Goal: Browse casually: Explore the website without a specific task or goal

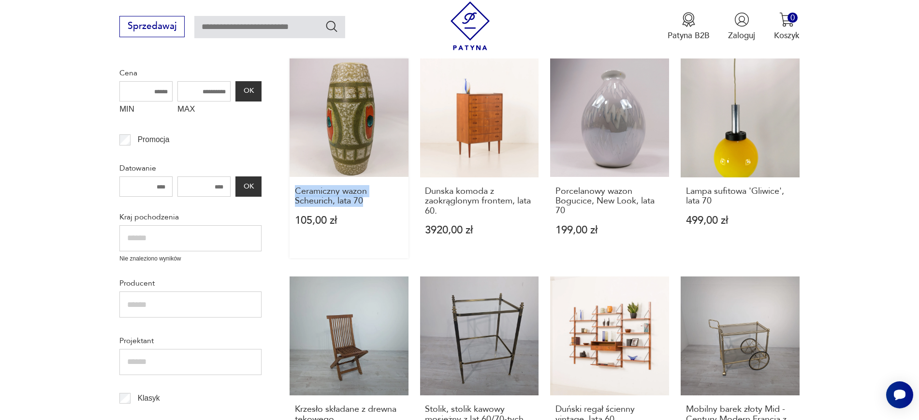
copy h3 "Ceramiczny wazon Scheurich, lata 70"
drag, startPoint x: 283, startPoint y: 192, endPoint x: 375, endPoint y: 204, distance: 92.2
drag, startPoint x: 548, startPoint y: 192, endPoint x: 568, endPoint y: 208, distance: 25.8
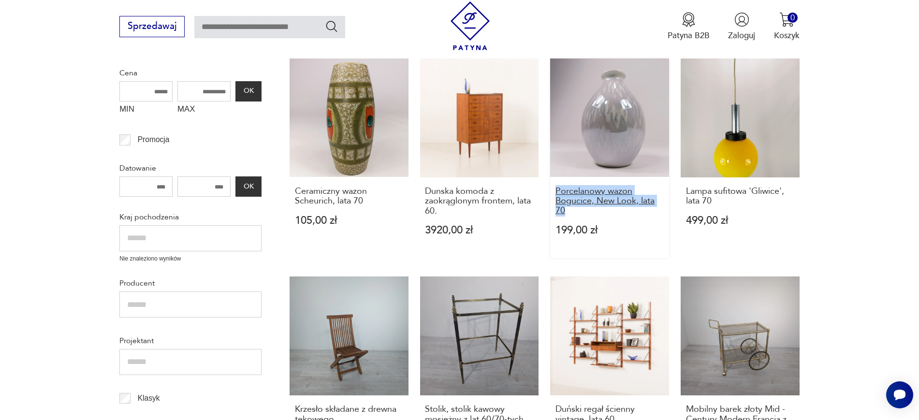
copy h3 "Porcelanowy wazon Bogucice, New Look, lata 70"
drag, startPoint x: 816, startPoint y: 202, endPoint x: 784, endPoint y: 220, distance: 36.6
drag, startPoint x: 784, startPoint y: 220, endPoint x: 821, endPoint y: 209, distance: 38.9
drag, startPoint x: 820, startPoint y: 209, endPoint x: 692, endPoint y: 193, distance: 128.6
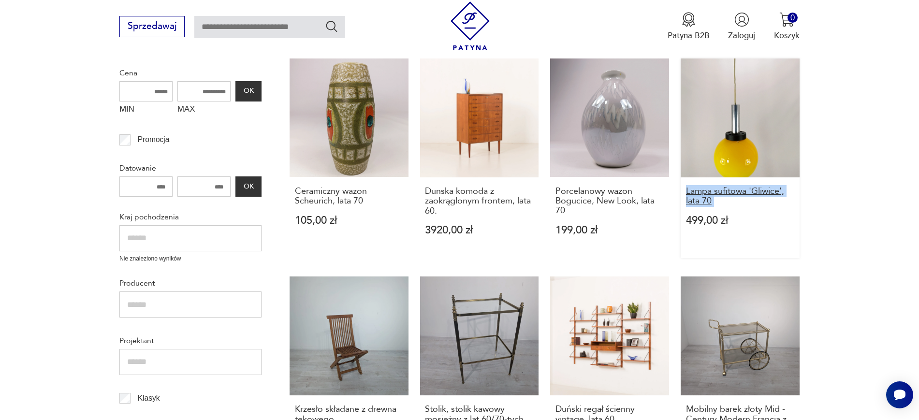
copy h3 "Lampa sufitowa 'Gliwice', lata 70"
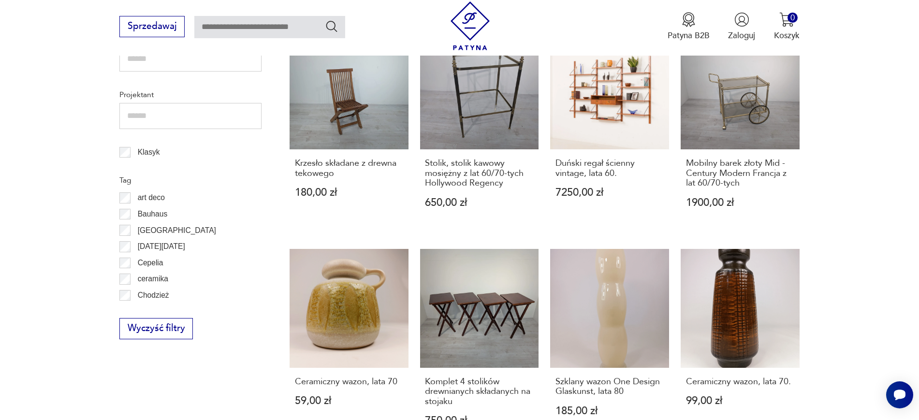
scroll to position [583, 0]
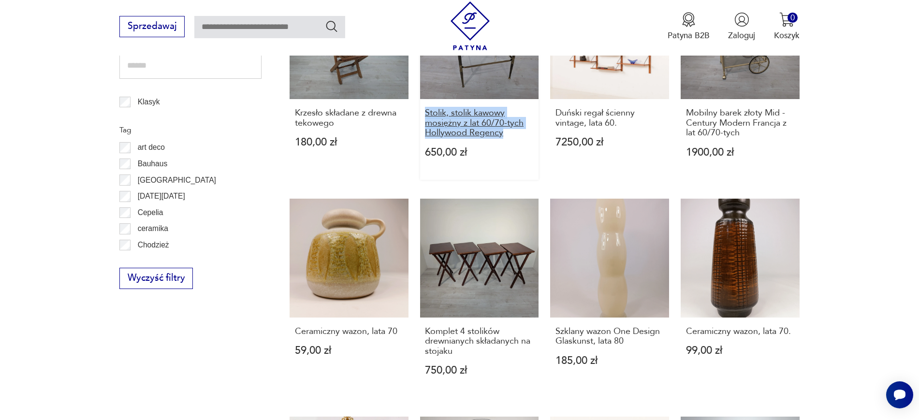
drag, startPoint x: 418, startPoint y: 110, endPoint x: 510, endPoint y: 131, distance: 94.3
click at [510, 131] on div "Ceramiczny wazon Scheurich, lata 70 105,00 zł Dunska komoda z zaokrąglonym fron…" at bounding box center [545, 189] width 510 height 855
copy h3 "Stolik, stolik kawowy mosiężny z lat 60/70-tych Hollywood Regency"
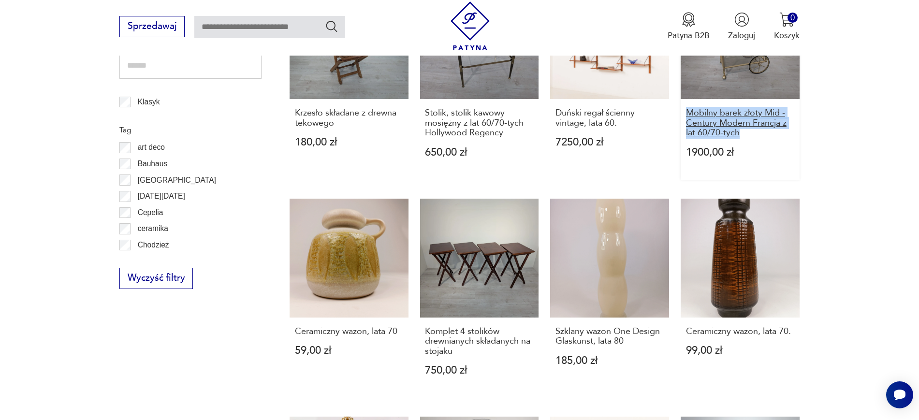
drag, startPoint x: 801, startPoint y: 134, endPoint x: 688, endPoint y: 115, distance: 115.3
click at [688, 115] on section "Filtruj produkty Cena MIN MAX OK Promocja Datowanie OK Kraj pochodzenia Nie zna…" at bounding box center [459, 230] width 919 height 1008
copy h3 "Mobilny barek złoty Mid -Century Modern Francja z lat 60/70-tych"
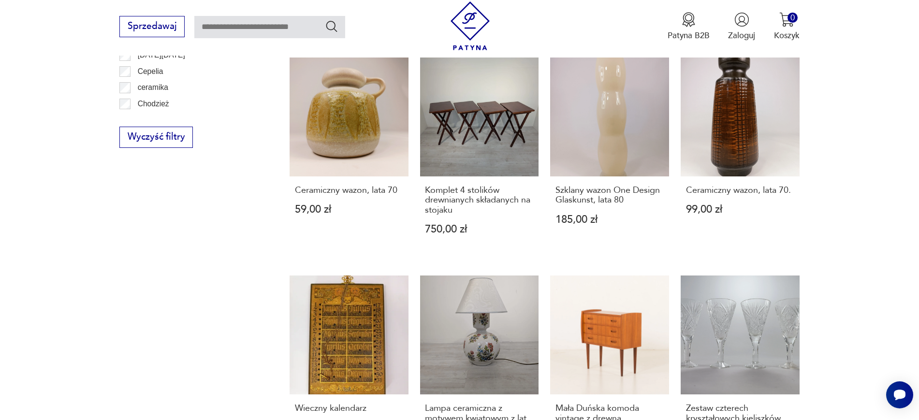
scroll to position [733, 0]
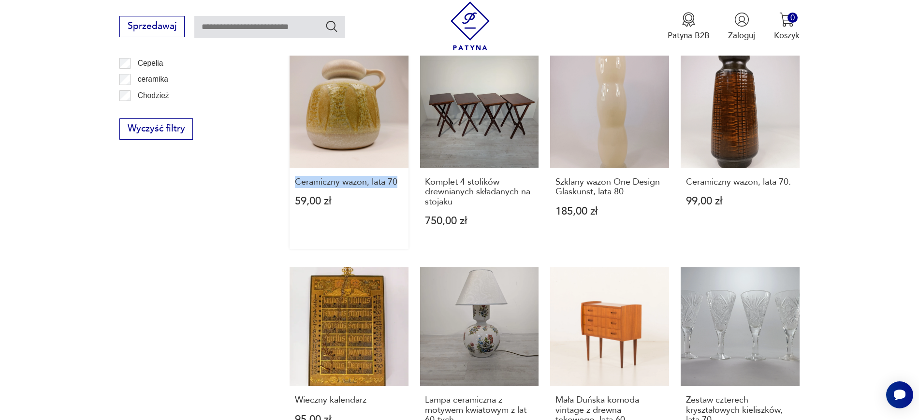
drag, startPoint x: 286, startPoint y: 183, endPoint x: 407, endPoint y: 177, distance: 121.5
click at [407, 177] on section "Filtruj produkty Cena MIN MAX OK Promocja Datowanie OK Kraj pochodzenia Nie zna…" at bounding box center [459, 80] width 919 height 1008
copy h3 "Ceramiczny wazon, lata 70"
drag, startPoint x: 547, startPoint y: 181, endPoint x: 630, endPoint y: 191, distance: 82.9
click at [630, 191] on div "Ceramiczny wazon Scheurich, lata 70 105,00 zł Dunska komoda z zaokrąglonym fron…" at bounding box center [545, 40] width 510 height 855
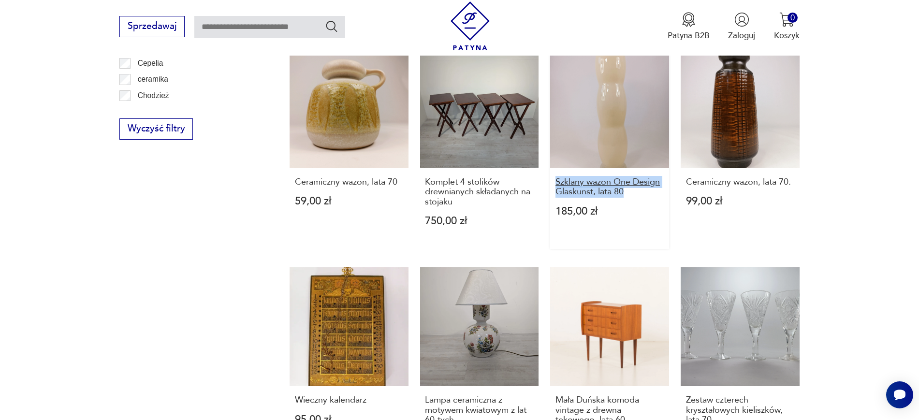
copy h3 "Szklany wazon One Design Glaskunst, lata 80"
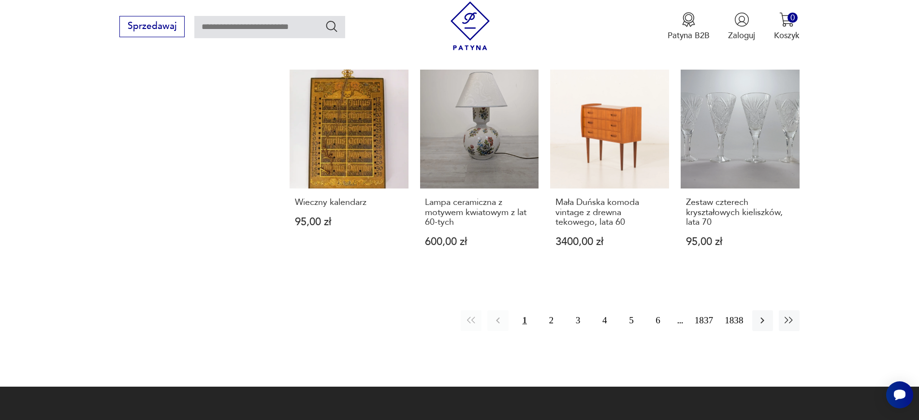
scroll to position [924, 0]
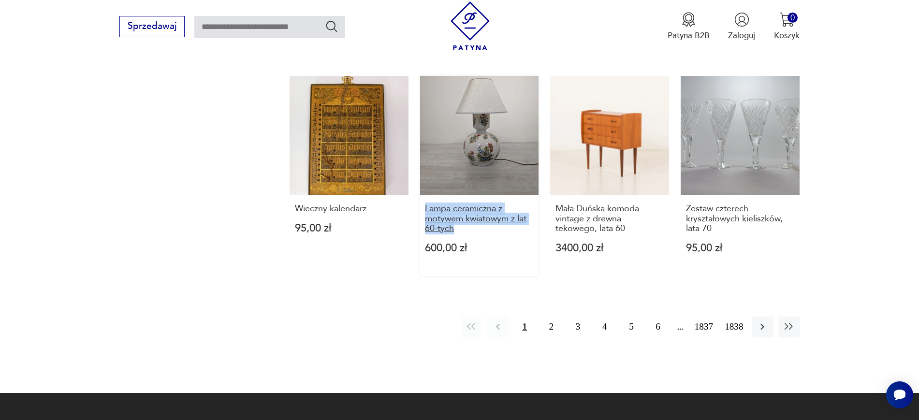
drag, startPoint x: 418, startPoint y: 205, endPoint x: 462, endPoint y: 228, distance: 50.2
copy h3 "Lampa ceramiczna z motywem kwiatowym z lat 60-tych"
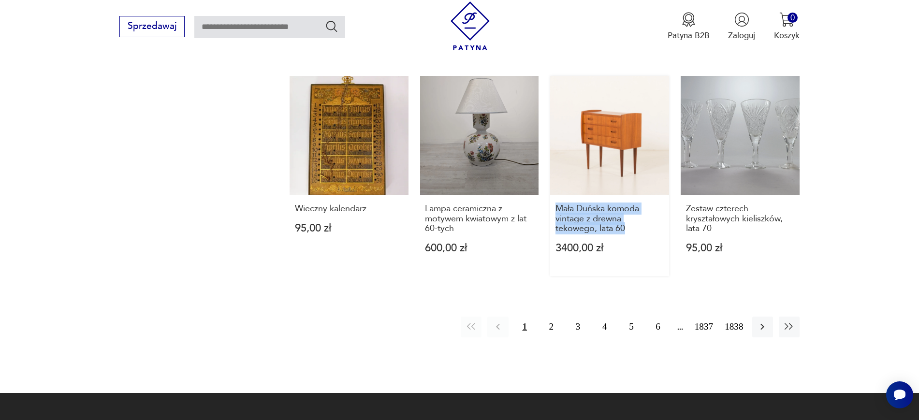
drag, startPoint x: 547, startPoint y: 206, endPoint x: 630, endPoint y: 235, distance: 87.0
copy h3 "Mała Duńska komoda vintage z drewna tekowego, lata 60"
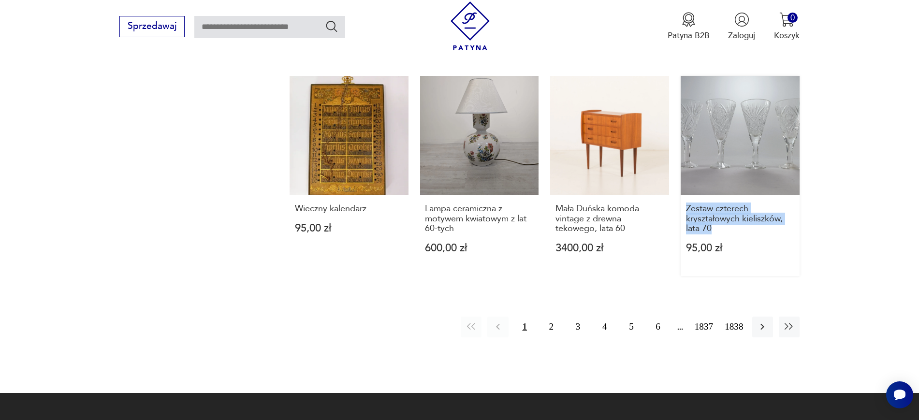
drag, startPoint x: 817, startPoint y: 235, endPoint x: 682, endPoint y: 206, distance: 138.5
copy h3 "Zestaw czterech kryształowych kieliszków, lata 70"
click at [764, 330] on icon "button" at bounding box center [763, 327] width 12 height 12
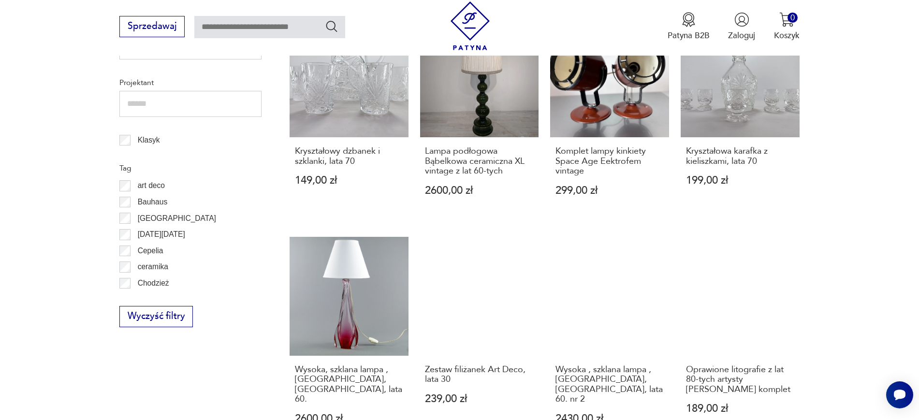
scroll to position [557, 0]
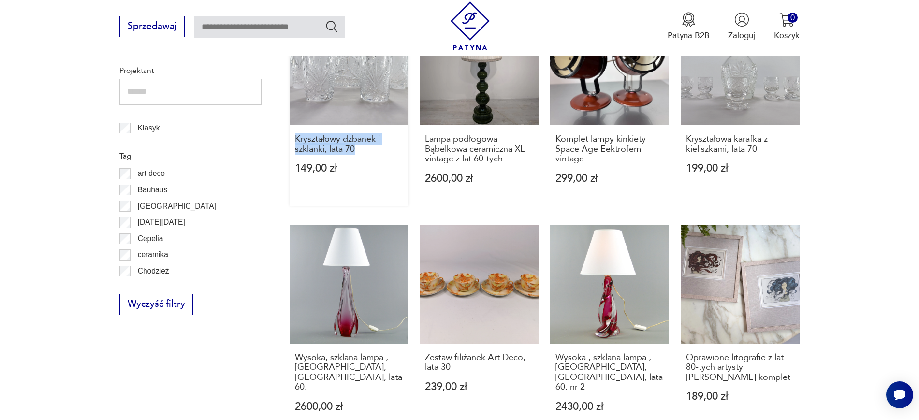
drag, startPoint x: 281, startPoint y: 133, endPoint x: 359, endPoint y: 159, distance: 81.5
click at [359, 159] on section "Filtruj produkty Cena MIN MAX OK Promocja Datowanie OK Kraj pochodzenia Nie zna…" at bounding box center [459, 266] width 919 height 1028
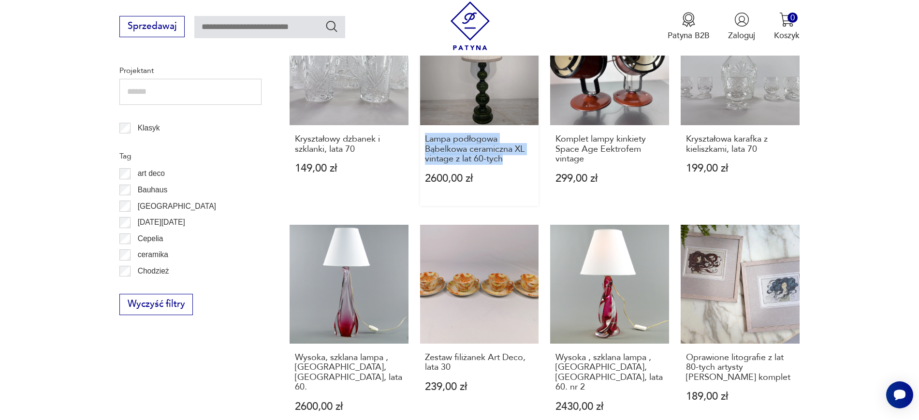
drag, startPoint x: 416, startPoint y: 142, endPoint x: 511, endPoint y: 167, distance: 97.9
click at [511, 167] on div "Lampa ceramiczna z motywem kwiatowym z lat 60. 600,00 zł Mała Duńska komoda vin…" at bounding box center [545, 225] width 510 height 875
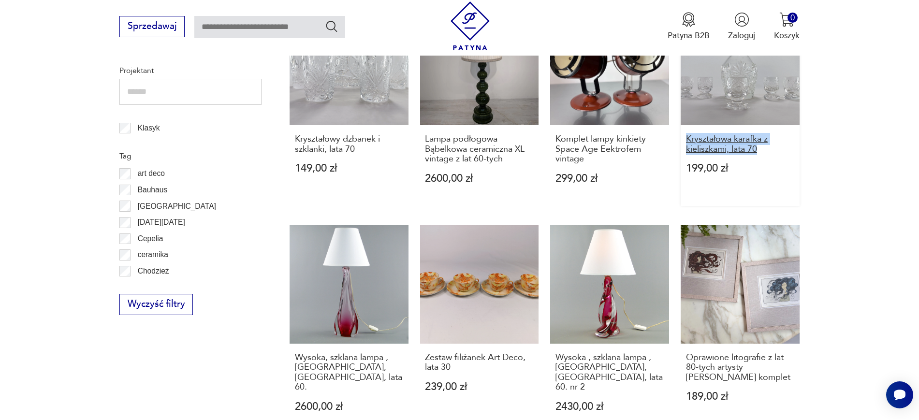
drag, startPoint x: 834, startPoint y: 154, endPoint x: 688, endPoint y: 138, distance: 146.9
click at [688, 138] on section "Filtruj produkty Cena MIN MAX OK Promocja Datowanie OK Kraj pochodzenia Nie zna…" at bounding box center [459, 266] width 919 height 1028
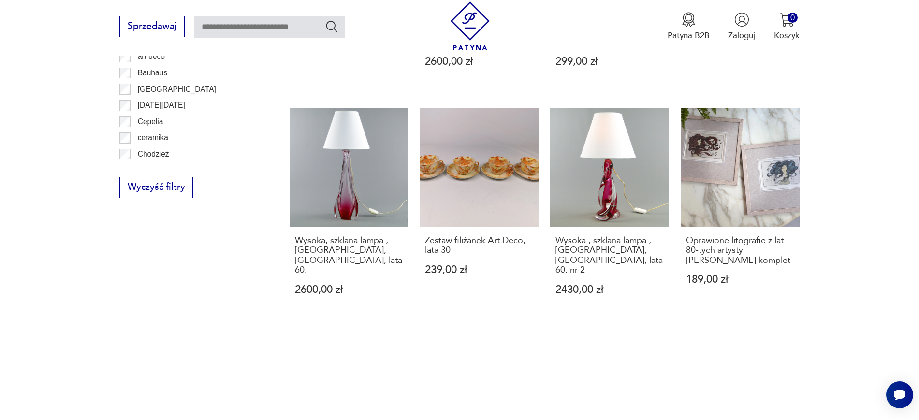
scroll to position [773, 0]
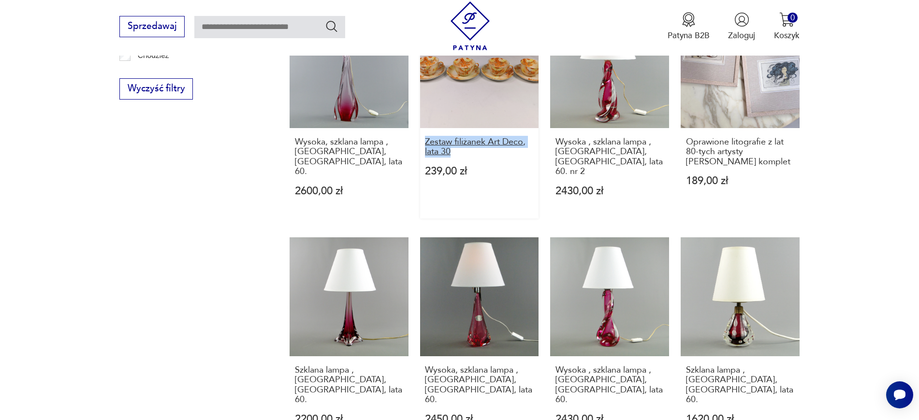
drag, startPoint x: 416, startPoint y: 140, endPoint x: 457, endPoint y: 150, distance: 42.8
click at [457, 150] on div "Lampa ceramiczna z motywem kwiatowym z lat 60. 600,00 zł Mała Duńska komoda vin…" at bounding box center [545, 10] width 510 height 875
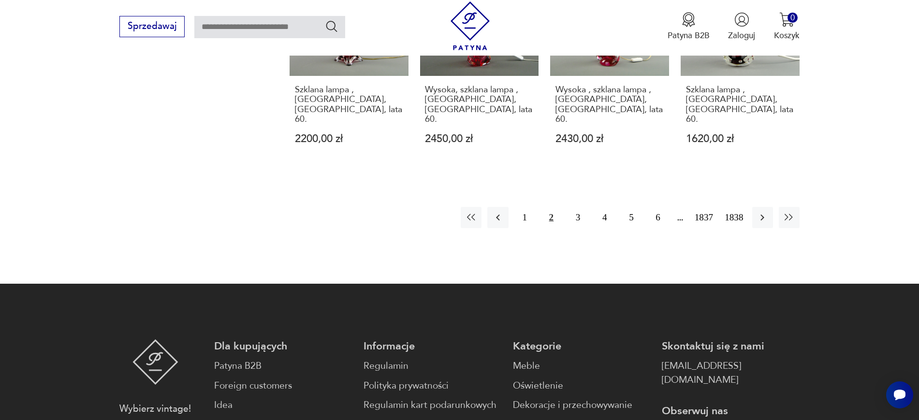
scroll to position [1063, 0]
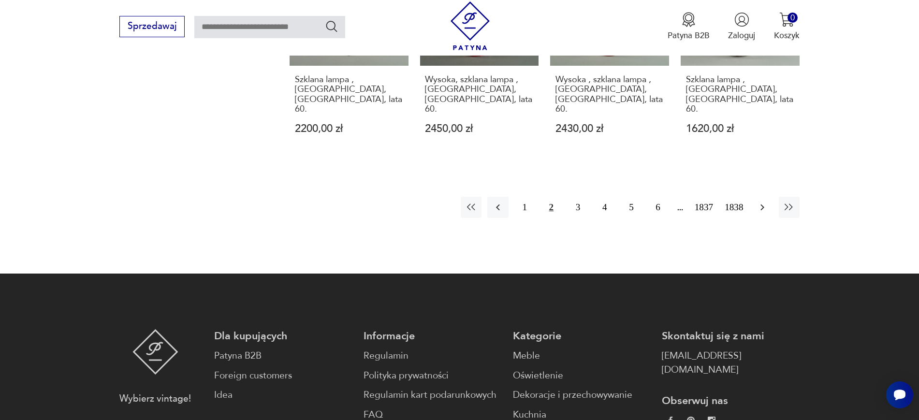
click at [763, 202] on icon "button" at bounding box center [763, 208] width 12 height 12
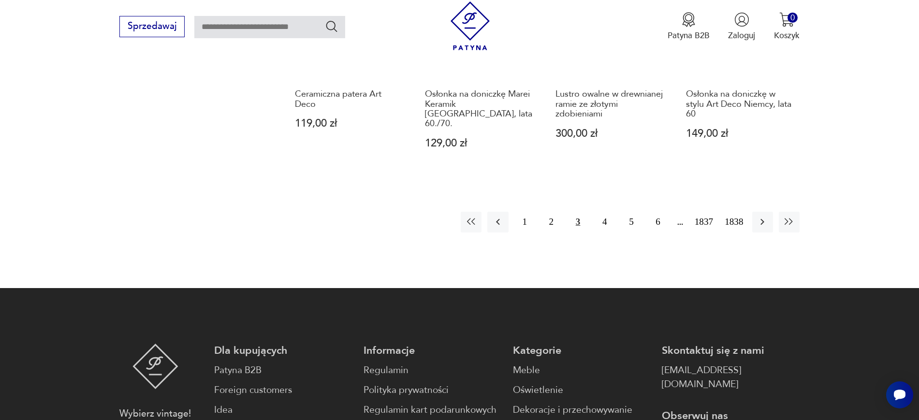
scroll to position [164, 0]
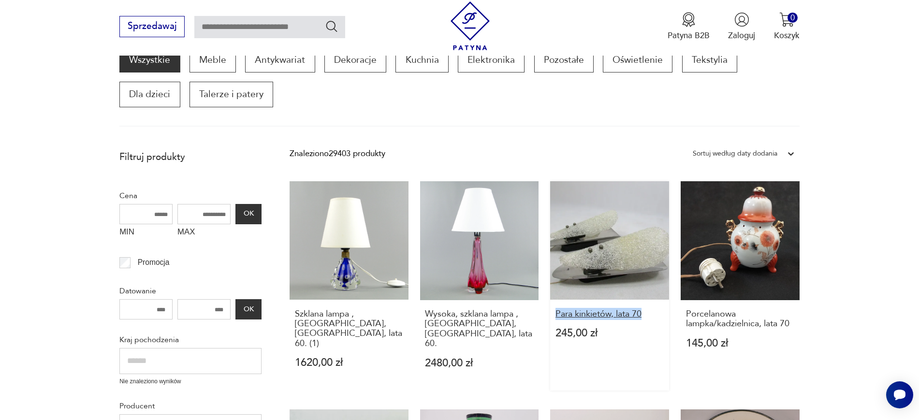
drag, startPoint x: 549, startPoint y: 314, endPoint x: 643, endPoint y: 315, distance: 94.3
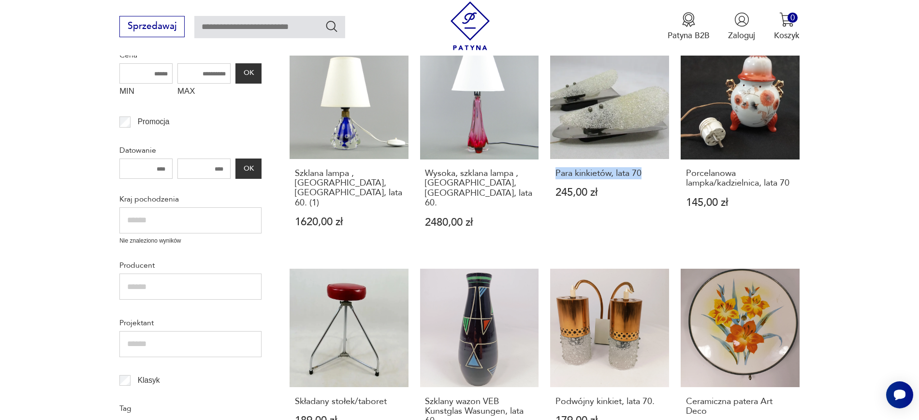
scroll to position [376, 0]
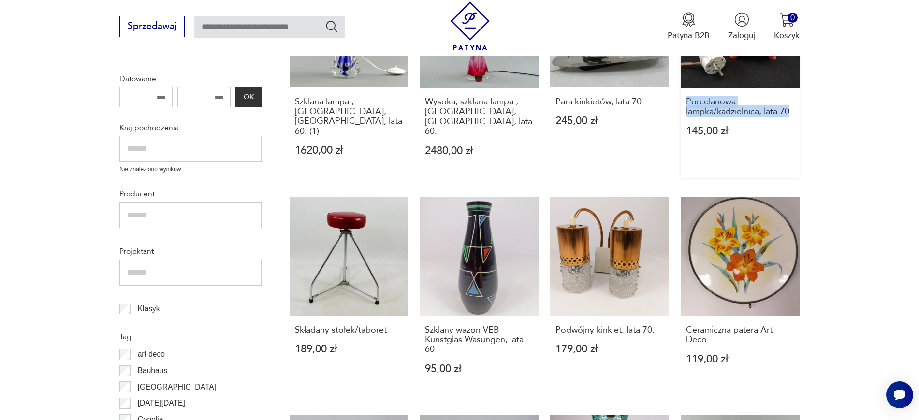
drag, startPoint x: 837, startPoint y: 112, endPoint x: 686, endPoint y: 103, distance: 151.7
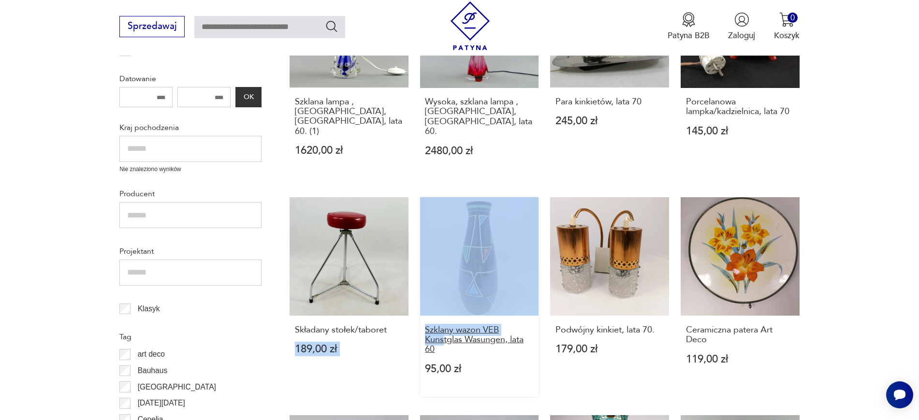
drag, startPoint x: 414, startPoint y: 299, endPoint x: 442, endPoint y: 324, distance: 38.4
click at [442, 324] on div "Szklana lampa , Val St Lambert, Belgia, lata 60. (1) 1620,00 zł Wysoka, szklana…" at bounding box center [545, 411] width 510 height 884
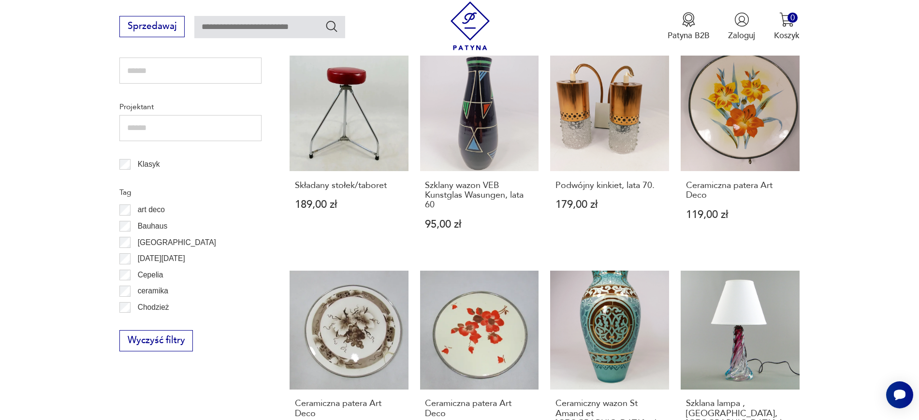
scroll to position [573, 0]
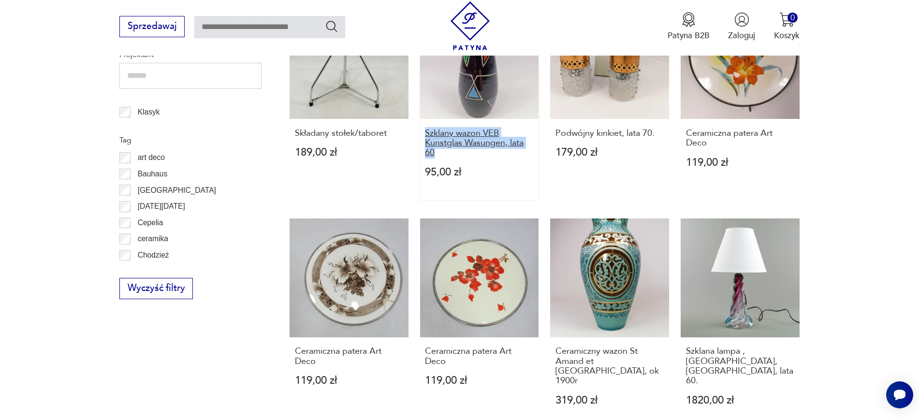
drag, startPoint x: 416, startPoint y: 111, endPoint x: 434, endPoint y: 136, distance: 30.9
click at [434, 136] on div "Szklana lampa , Val St Lambert, Belgia, lata 60. (1) 1620,00 zł Wysoka, szklana…" at bounding box center [545, 214] width 510 height 884
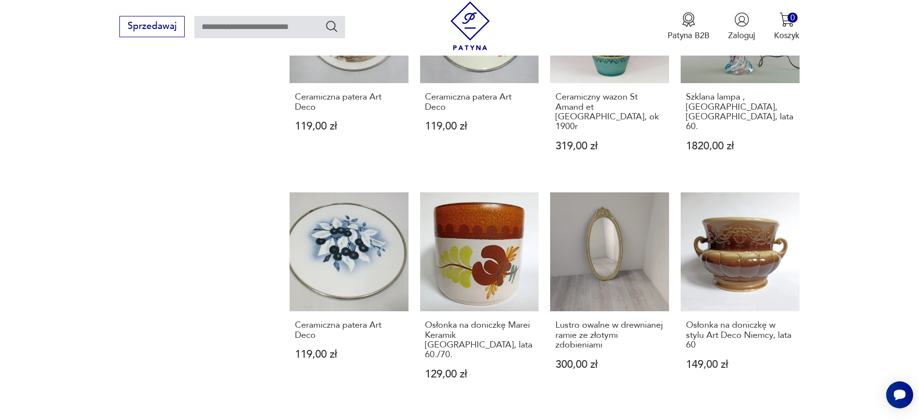
scroll to position [920, 0]
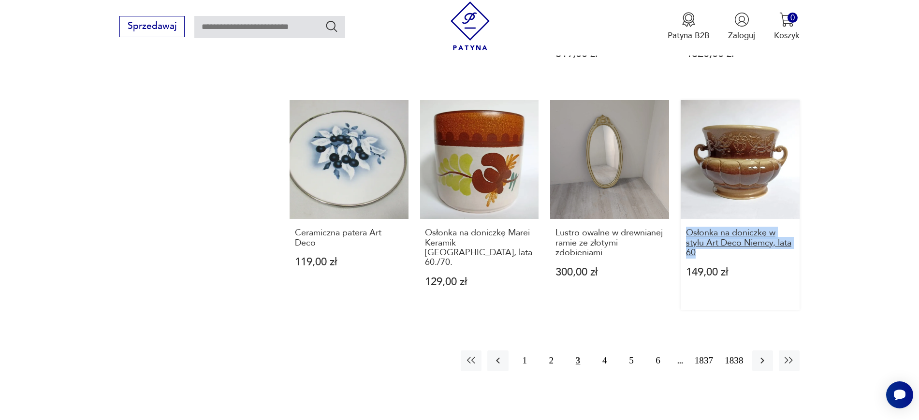
drag, startPoint x: 827, startPoint y: 228, endPoint x: 686, endPoint y: 206, distance: 142.9
click at [763, 358] on icon "button" at bounding box center [763, 361] width 4 height 6
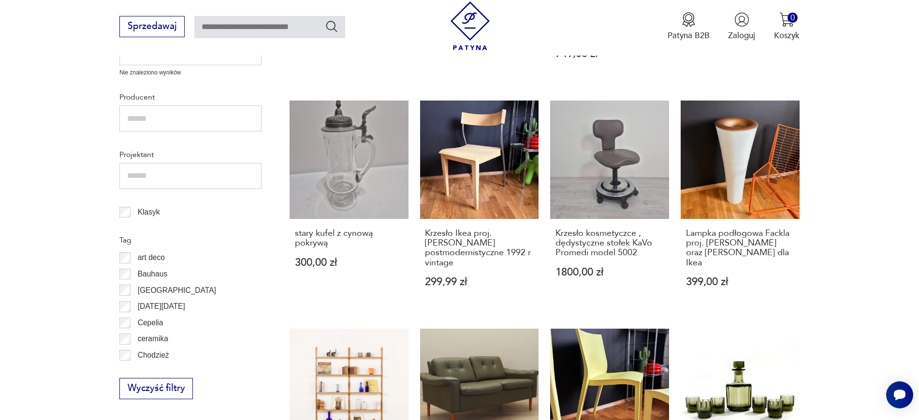
scroll to position [497, 0]
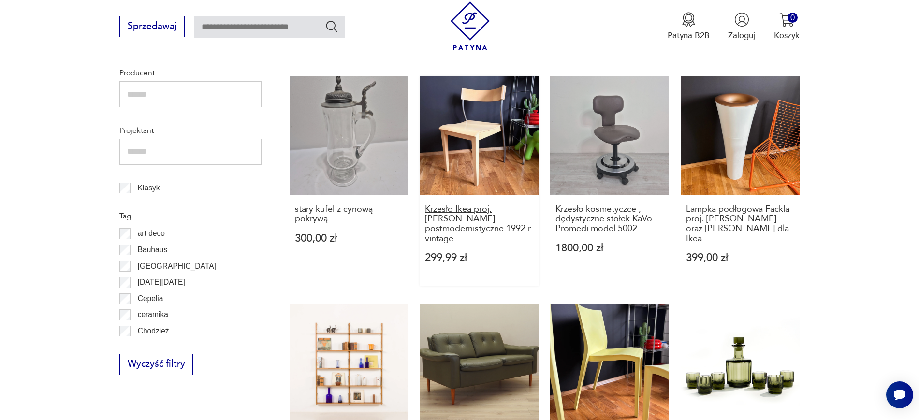
drag, startPoint x: 419, startPoint y: 190, endPoint x: 475, endPoint y: 227, distance: 67.7
click at [475, 227] on div "Lustro owalne w drewnianej złotej ramie fazowane 450,00 zł PS2 Slim Zestaw + Pa…" at bounding box center [545, 300] width 510 height 904
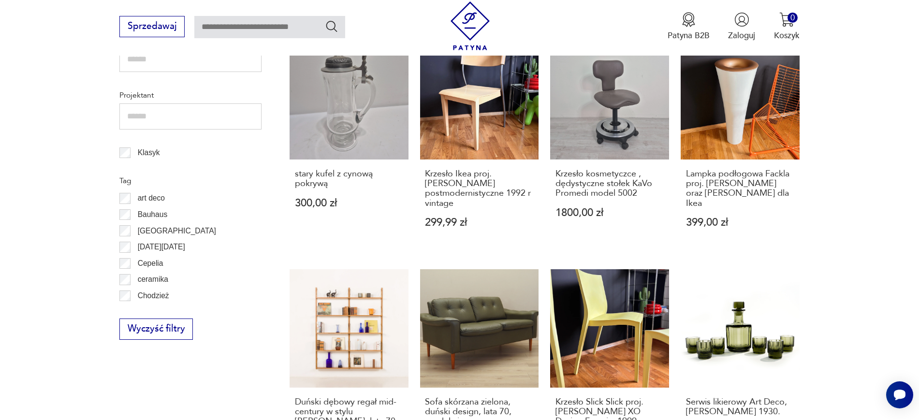
scroll to position [534, 0]
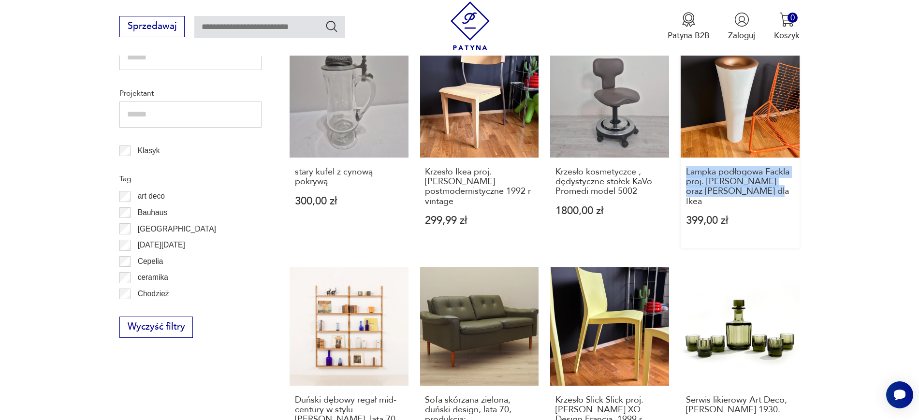
drag, startPoint x: 833, startPoint y: 181, endPoint x: 687, endPoint y: 155, distance: 147.9
click at [687, 155] on section "Filtruj produkty Cena MIN MAX OK Promocja Datowanie OK Kraj pochodzenia Nie zna…" at bounding box center [459, 304] width 919 height 1058
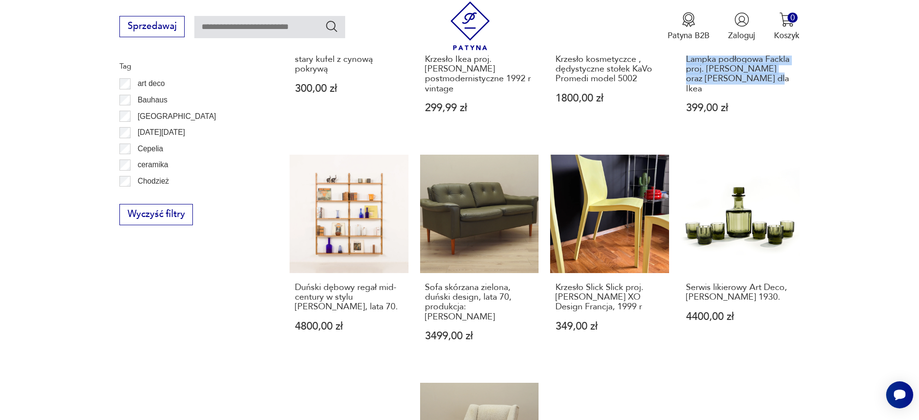
scroll to position [673, 0]
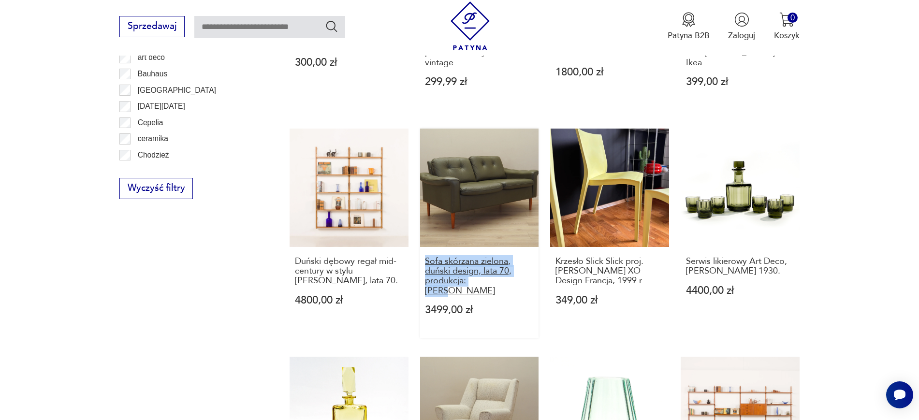
drag, startPoint x: 417, startPoint y: 250, endPoint x: 491, endPoint y: 274, distance: 78.3
click at [491, 274] on div "Lustro owalne w drewnianej złotej ramie fazowane 450,00 zł PS2 Slim Zestaw + Pa…" at bounding box center [545, 124] width 510 height 904
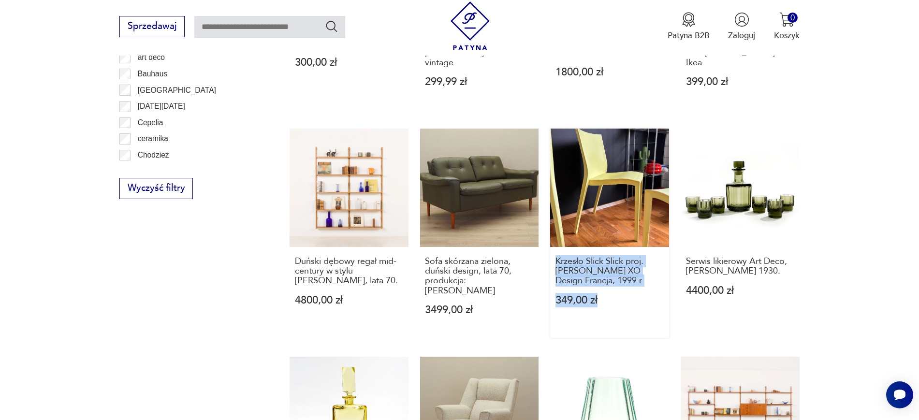
drag, startPoint x: 550, startPoint y: 251, endPoint x: 620, endPoint y: 281, distance: 76.5
click at [620, 281] on div "Lustro owalne w drewnianej złotej ramie fazowane 450,00 zł PS2 Slim Zestaw + Pa…" at bounding box center [545, 124] width 510 height 904
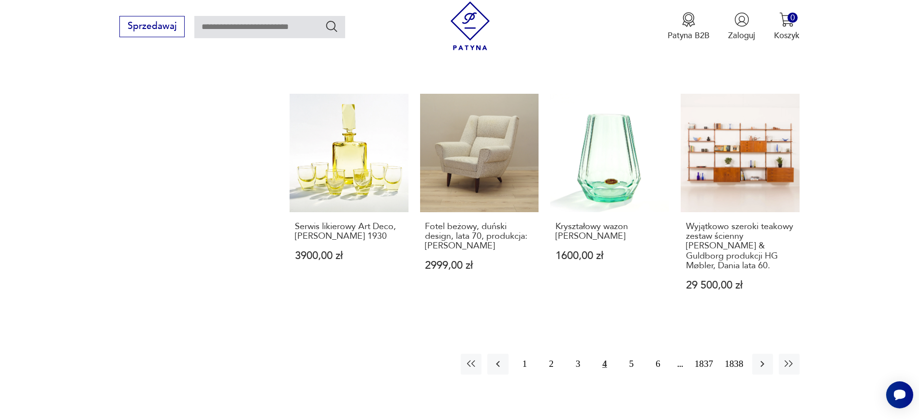
scroll to position [957, 0]
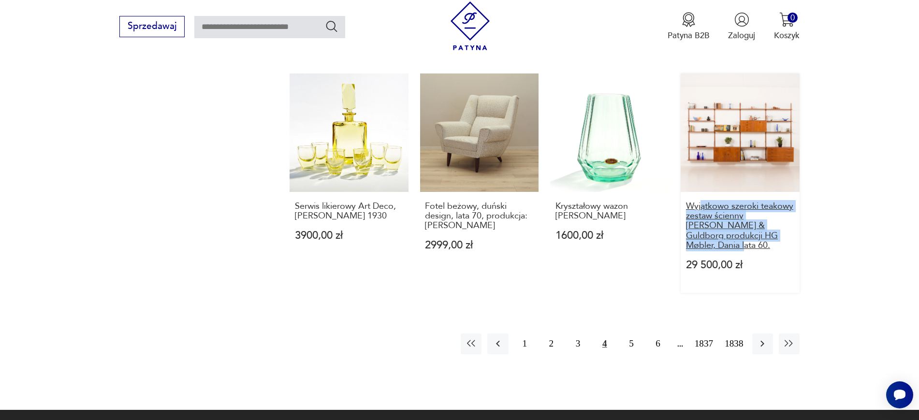
drag, startPoint x: 839, startPoint y: 219, endPoint x: 701, endPoint y: 187, distance: 141.6
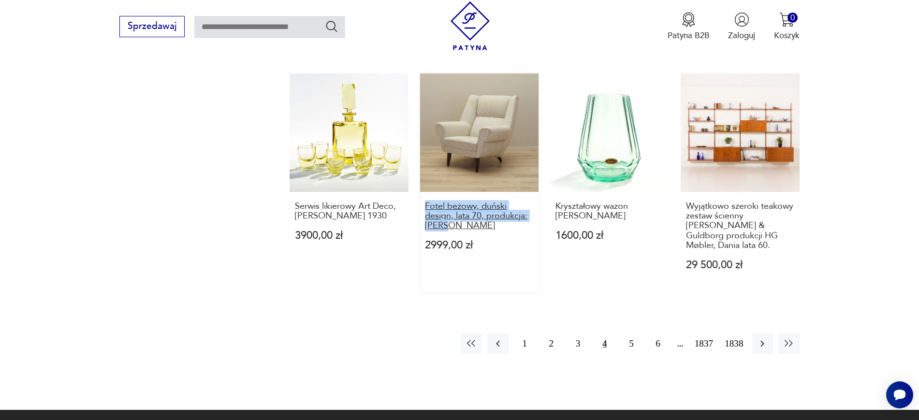
drag, startPoint x: 416, startPoint y: 183, endPoint x: 465, endPoint y: 207, distance: 54.7
click at [769, 334] on button "button" at bounding box center [762, 344] width 21 height 21
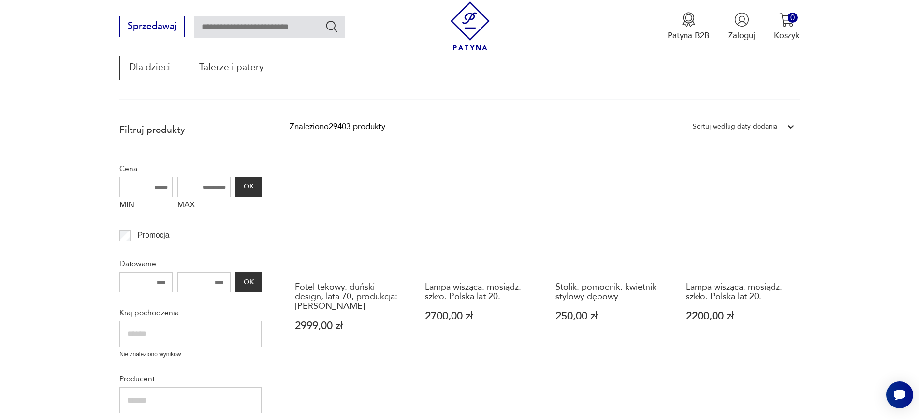
scroll to position [164, 0]
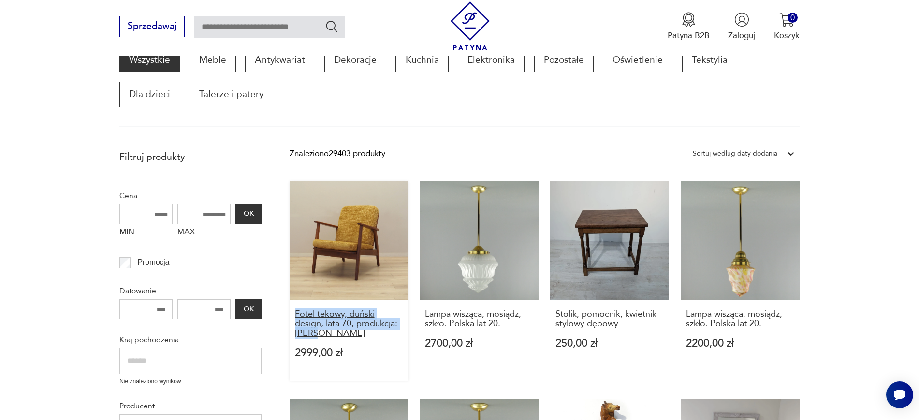
drag, startPoint x: 284, startPoint y: 313, endPoint x: 337, endPoint y: 335, distance: 57.0
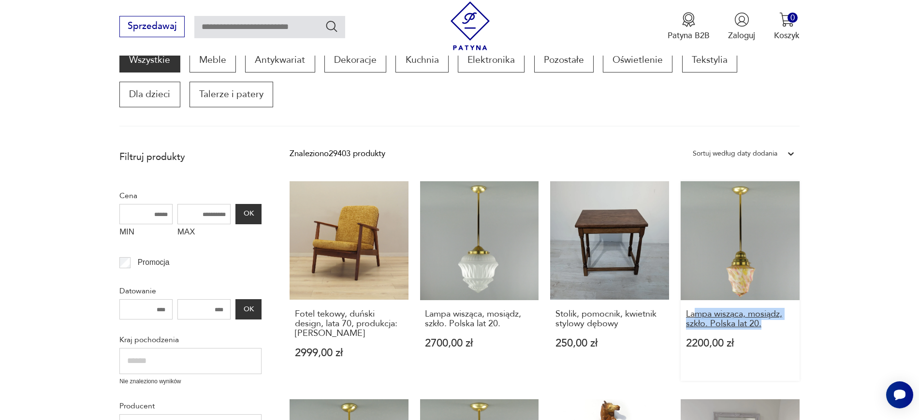
drag, startPoint x: 832, startPoint y: 327, endPoint x: 694, endPoint y: 318, distance: 138.1
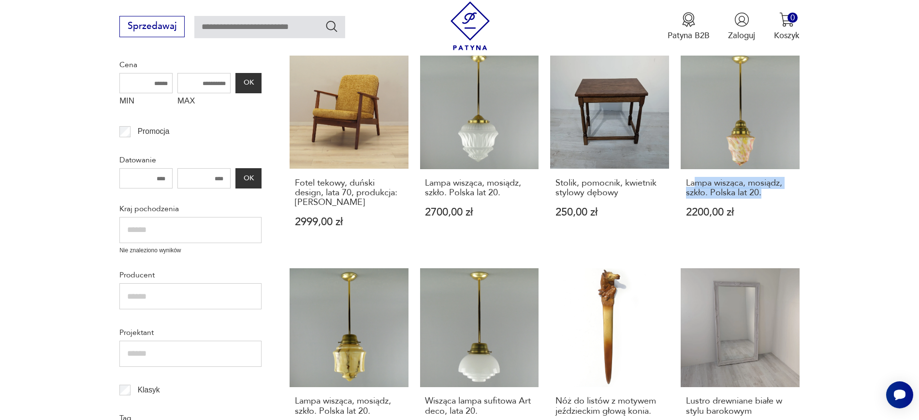
scroll to position [357, 0]
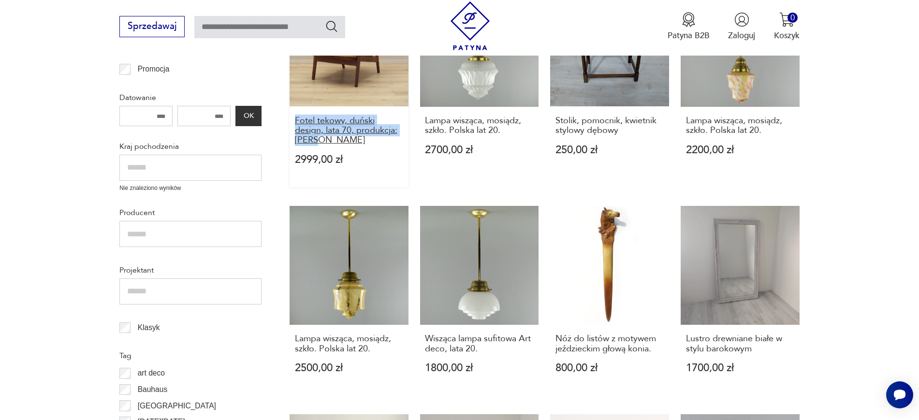
drag, startPoint x: 286, startPoint y: 119, endPoint x: 330, endPoint y: 141, distance: 49.5
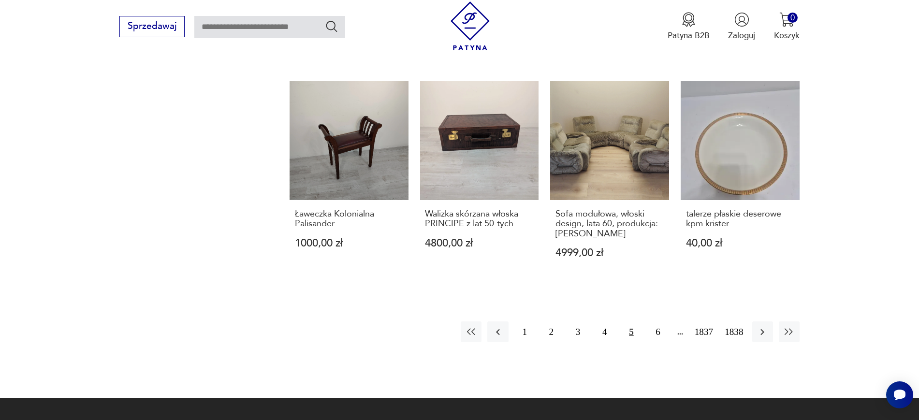
scroll to position [921, 0]
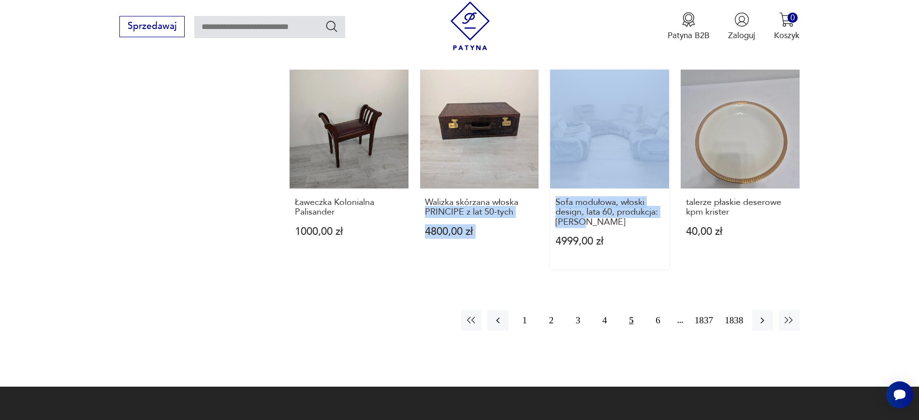
drag, startPoint x: 544, startPoint y: 203, endPoint x: 593, endPoint y: 228, distance: 55.4
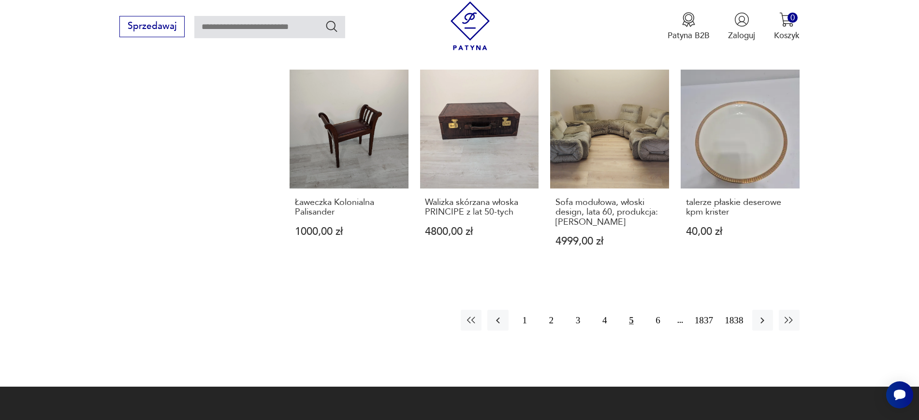
drag, startPoint x: 545, startPoint y: 198, endPoint x: 623, endPoint y: 229, distance: 84.0
click at [766, 321] on icon "button" at bounding box center [763, 321] width 12 height 12
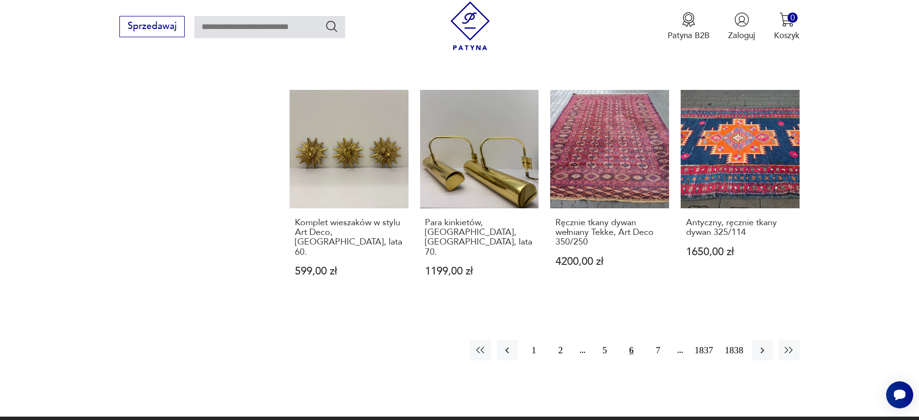
scroll to position [946, 0]
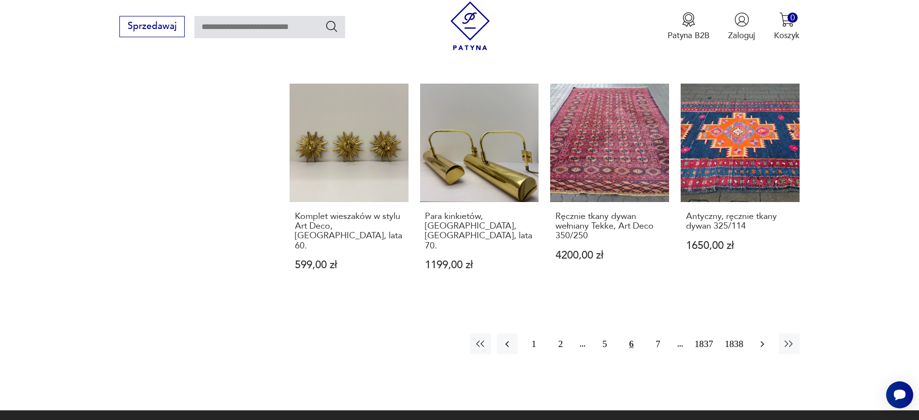
click at [765, 339] on icon "button" at bounding box center [763, 345] width 12 height 12
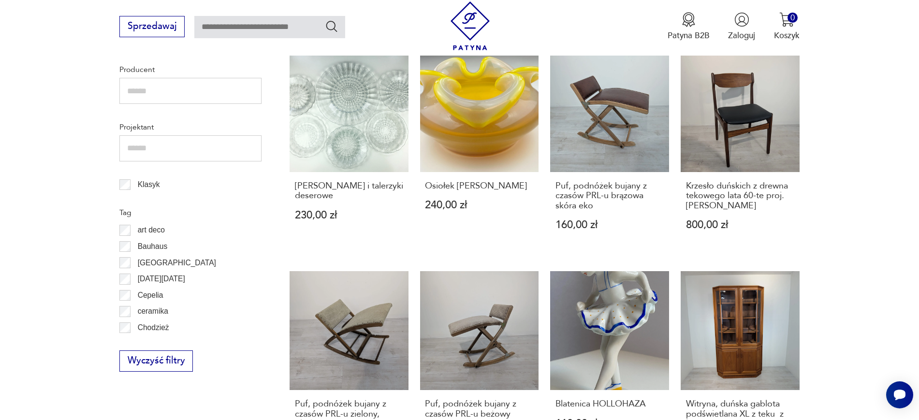
scroll to position [506, 0]
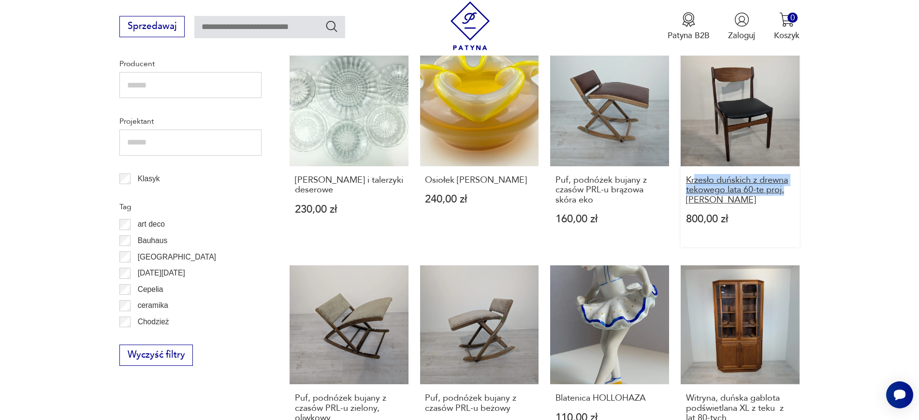
drag, startPoint x: 835, startPoint y: 193, endPoint x: 693, endPoint y: 178, distance: 142.4
click at [693, 178] on section "Filtruj produkty Cena MIN MAX OK Promocja Datowanie OK Kraj pochodzenia Nie zna…" at bounding box center [459, 302] width 919 height 998
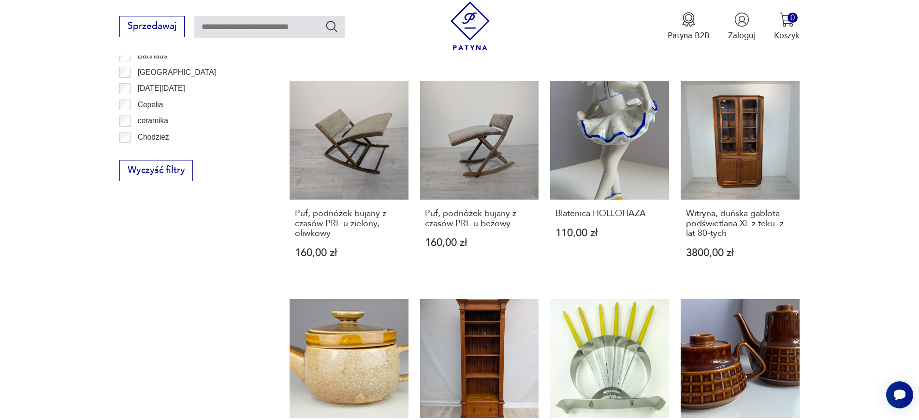
scroll to position [801, 0]
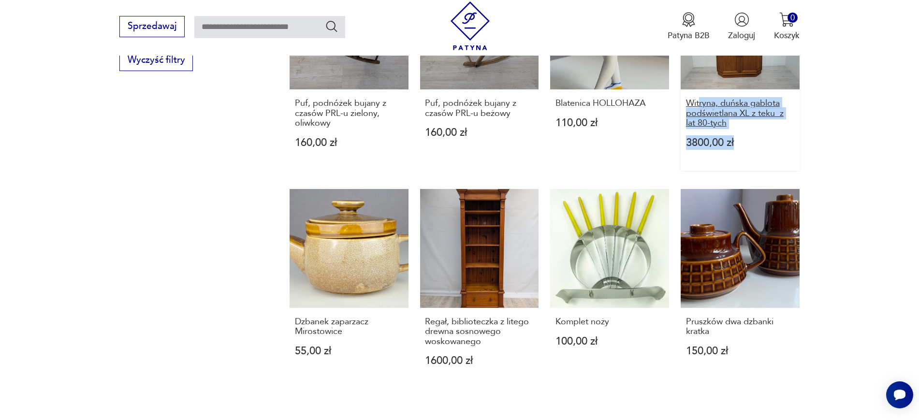
drag, startPoint x: 828, startPoint y: 135, endPoint x: 698, endPoint y: 104, distance: 133.8
click at [698, 104] on section "Filtruj produkty Cena MIN MAX OK Promocja Datowanie OK Kraj pochodzenia Nie zna…" at bounding box center [459, 7] width 919 height 998
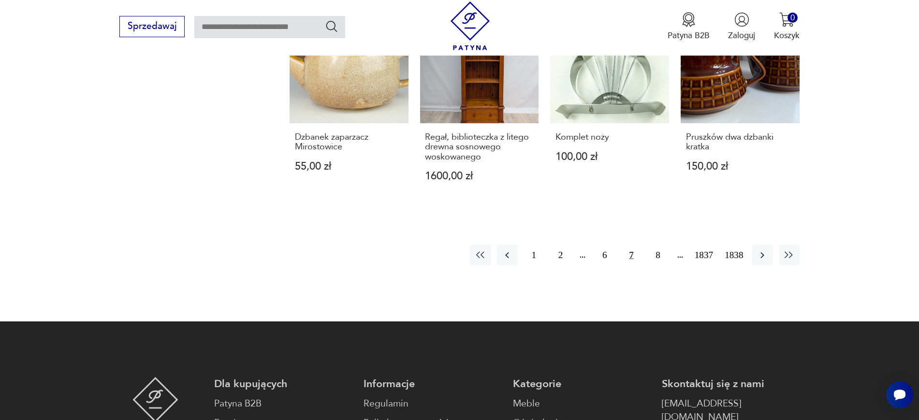
scroll to position [1006, 0]
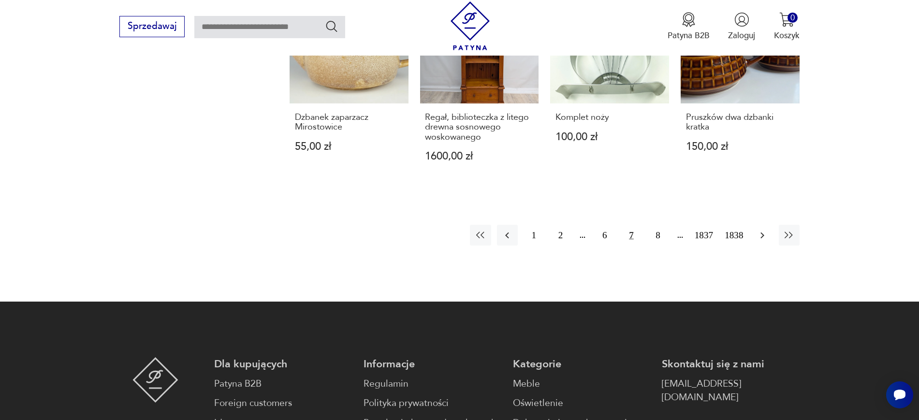
click at [762, 237] on icon "button" at bounding box center [763, 235] width 4 height 6
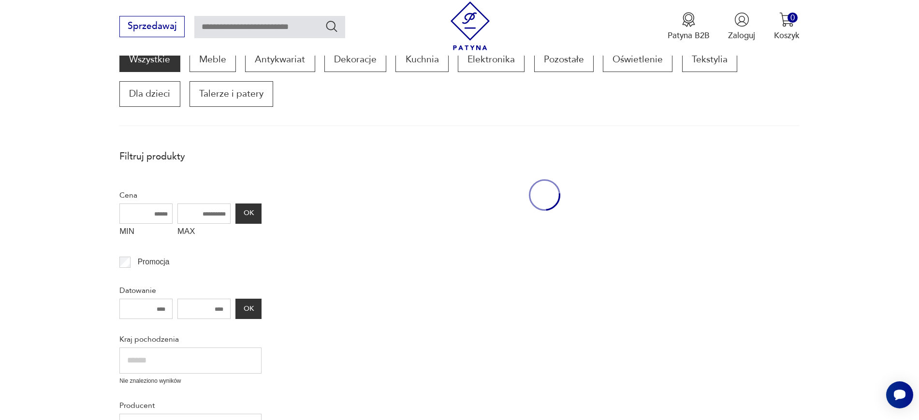
scroll to position [164, 0]
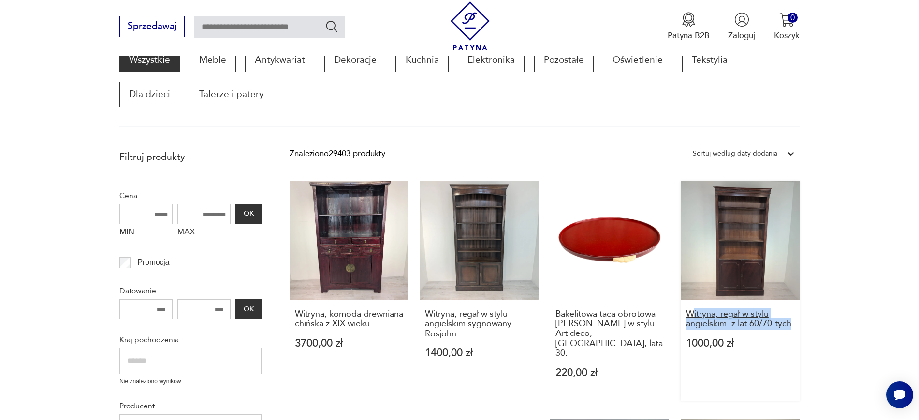
drag, startPoint x: 827, startPoint y: 324, endPoint x: 692, endPoint y: 311, distance: 136.0
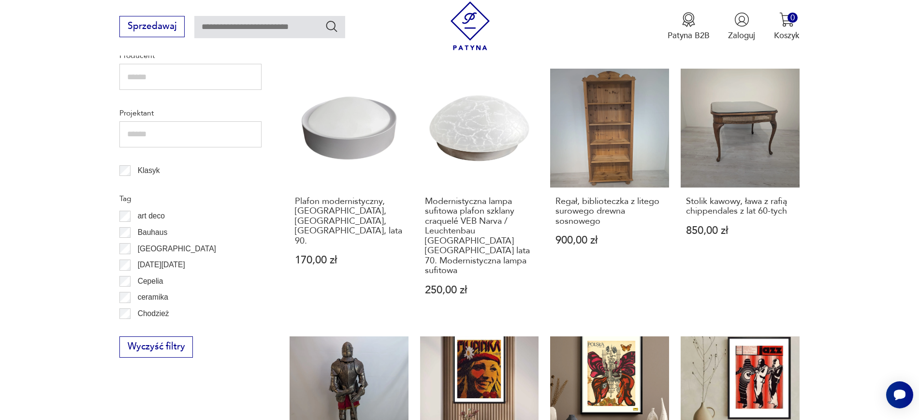
scroll to position [545, 0]
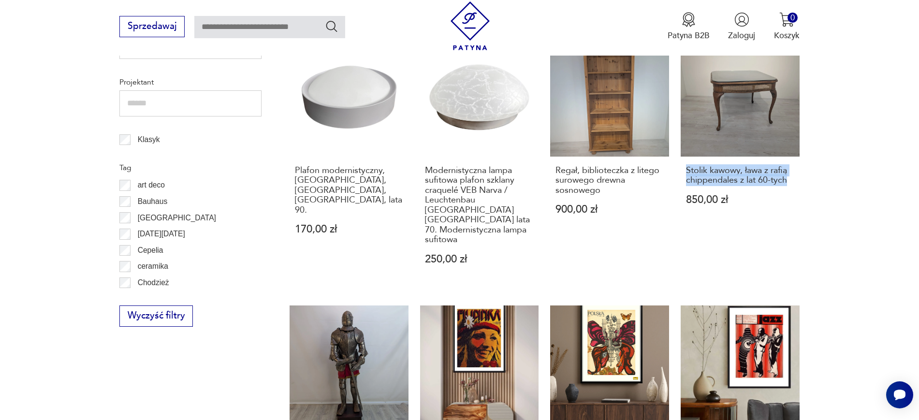
drag, startPoint x: 824, startPoint y: 164, endPoint x: 677, endPoint y: 150, distance: 148.2
click at [677, 150] on section "Filtruj produkty Cena MIN MAX OK Promocja Datowanie OK Kraj pochodzenia Nie zna…" at bounding box center [459, 302] width 919 height 1077
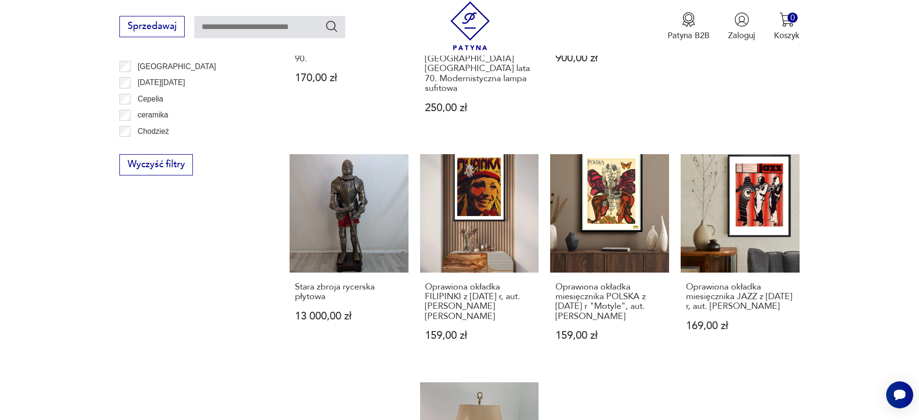
scroll to position [715, 0]
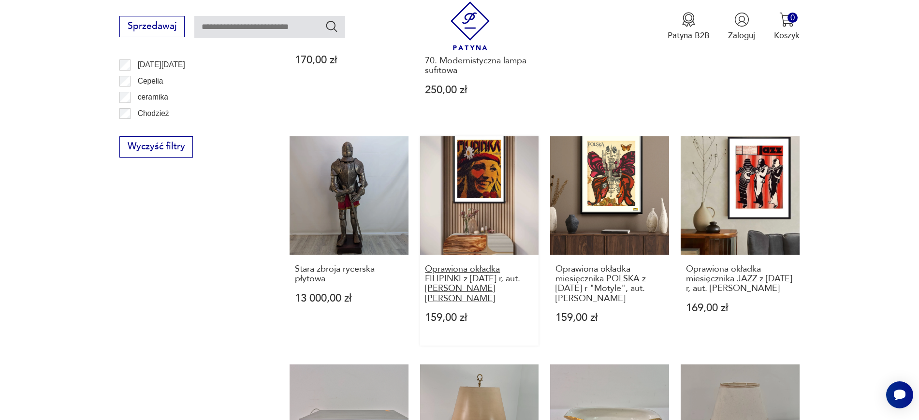
drag, startPoint x: 415, startPoint y: 237, endPoint x: 515, endPoint y: 266, distance: 103.6
click at [515, 266] on div "Witryna, komoda drewniana chińska z XIX wieku 3700,00 zł Witryna, regał w stylu…" at bounding box center [545, 93] width 510 height 924
drag, startPoint x: 545, startPoint y: 238, endPoint x: 643, endPoint y: 265, distance: 101.8
click at [643, 265] on div "Witryna, komoda drewniana chińska z XIX wieku 3700,00 zł Witryna, regał w stylu…" at bounding box center [545, 93] width 510 height 924
drag, startPoint x: 806, startPoint y: 273, endPoint x: 695, endPoint y: 242, distance: 115.1
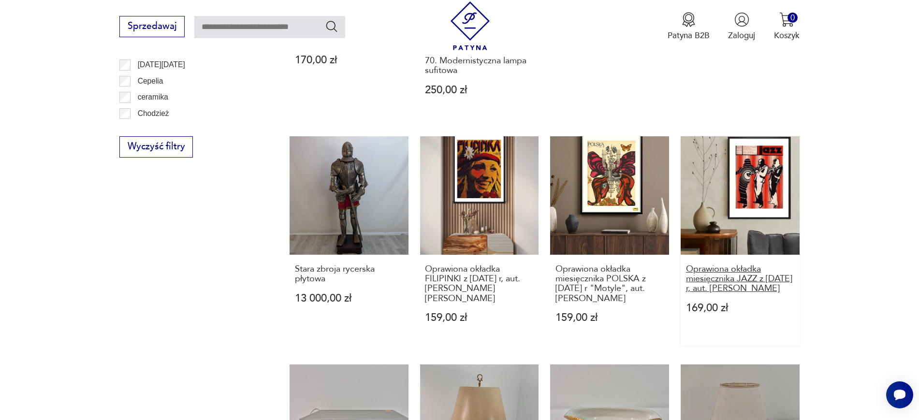
click at [695, 242] on section "Filtruj produkty Cena MIN MAX OK Promocja Datowanie OK Kraj pochodzenia Nie zna…" at bounding box center [459, 132] width 919 height 1077
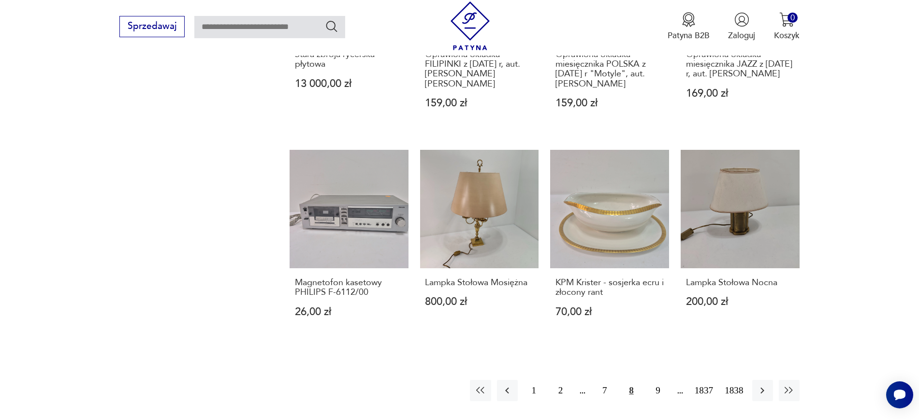
scroll to position [936, 0]
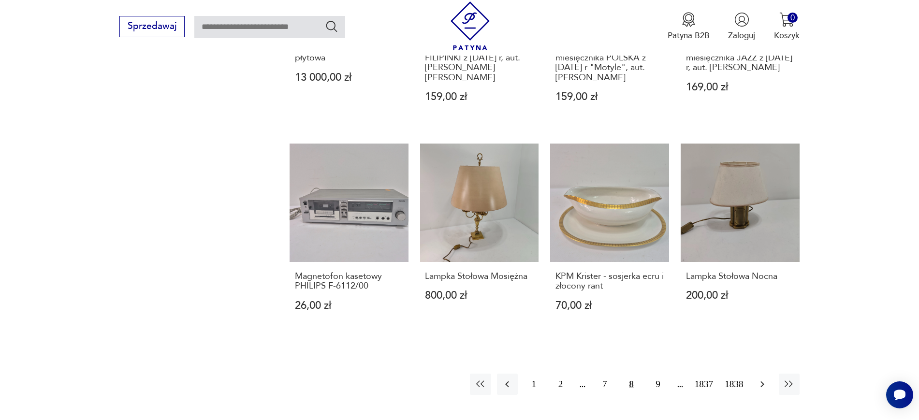
click at [758, 379] on icon "button" at bounding box center [763, 385] width 12 height 12
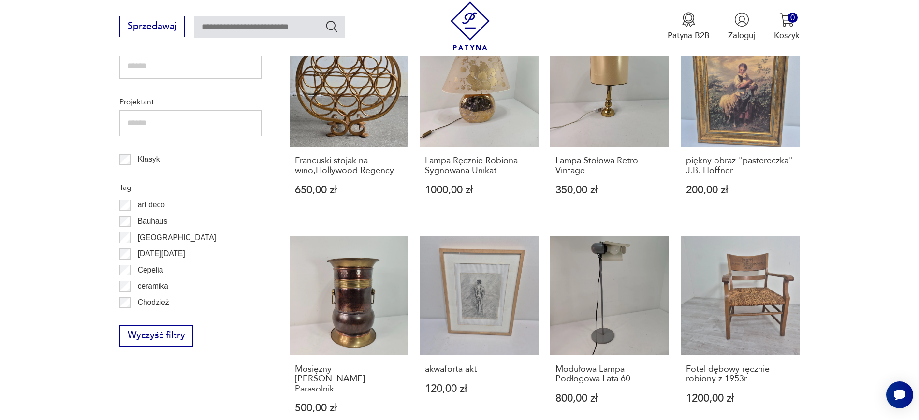
scroll to position [630, 0]
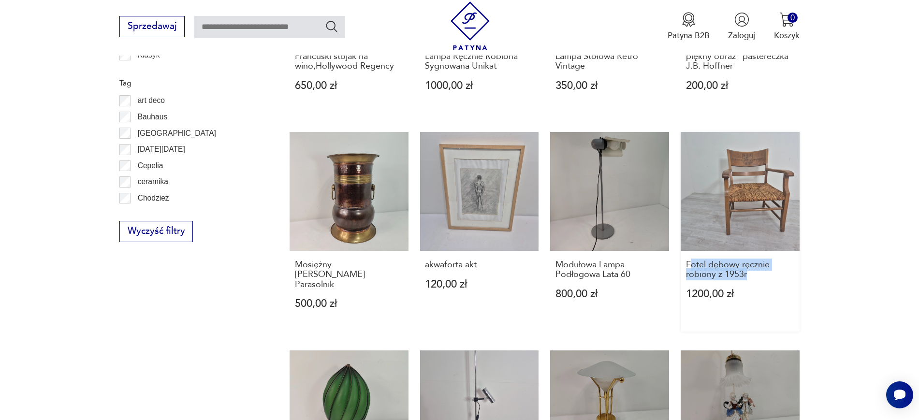
drag, startPoint x: 851, startPoint y: 276, endPoint x: 691, endPoint y: 251, distance: 162.0
click at [691, 251] on section "Filtruj produkty Cena MIN MAX OK Promocja Datowanie OK Kraj pochodzenia Nie zna…" at bounding box center [459, 168] width 919 height 978
drag, startPoint x: 547, startPoint y: 265, endPoint x: 629, endPoint y: 275, distance: 82.8
click at [629, 275] on div "Taca szklana vintage, lata 60. 65,00 zł Misa Sygnowana hoff 80,00 zł Rzeźba por…" at bounding box center [545, 127] width 510 height 825
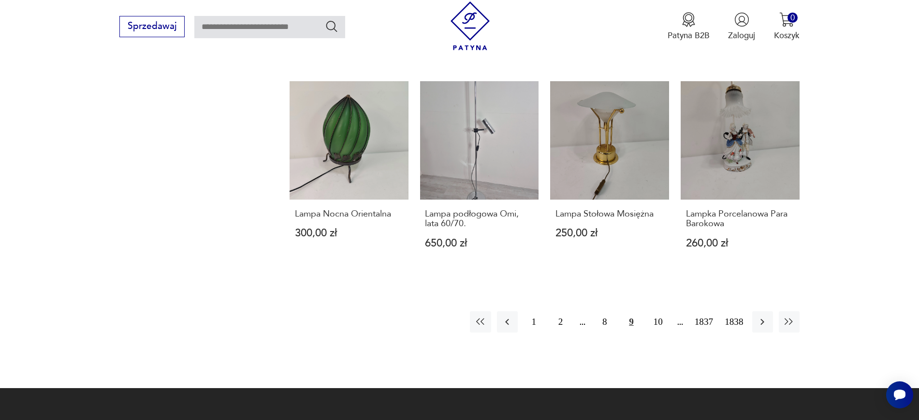
scroll to position [913, 0]
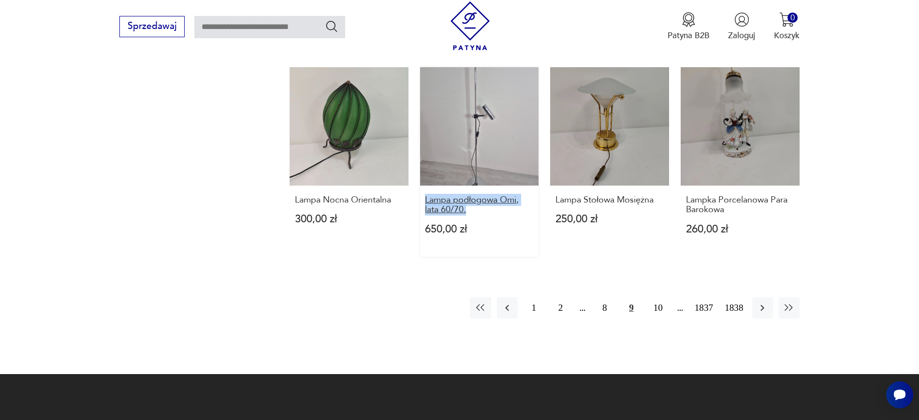
drag, startPoint x: 416, startPoint y: 191, endPoint x: 477, endPoint y: 200, distance: 61.5
click at [763, 302] on icon "button" at bounding box center [763, 308] width 12 height 12
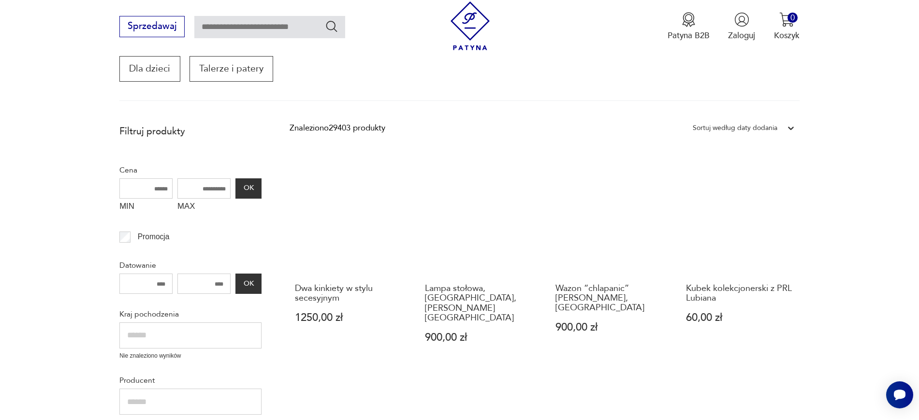
scroll to position [164, 0]
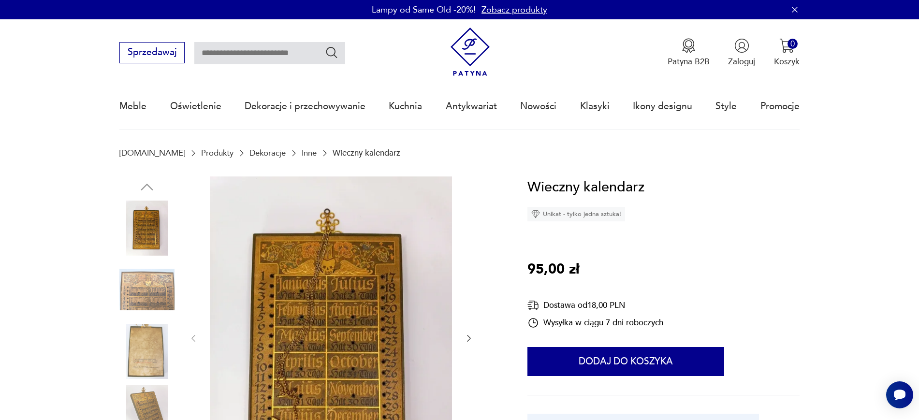
click at [149, 302] on img at bounding box center [146, 289] width 55 height 55
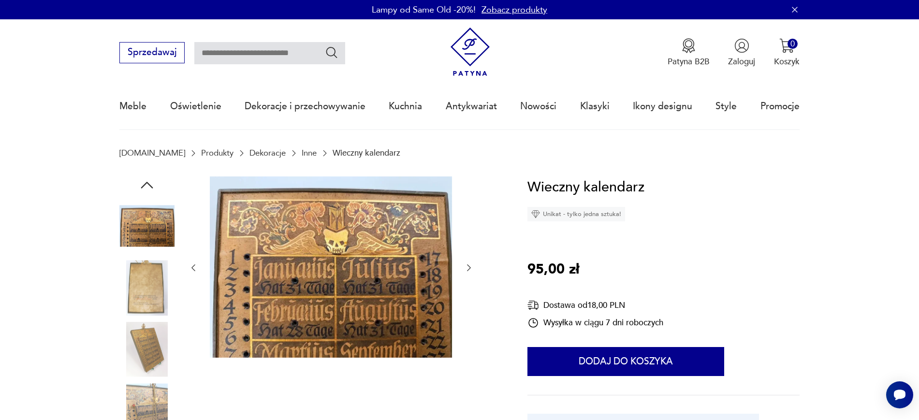
click at [149, 338] on img at bounding box center [146, 349] width 55 height 55
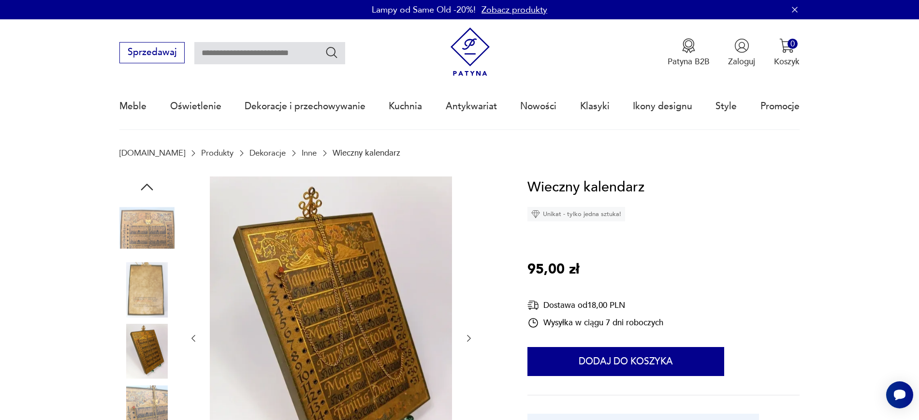
click at [149, 371] on img at bounding box center [146, 351] width 55 height 55
